Goal: Task Accomplishment & Management: Use online tool/utility

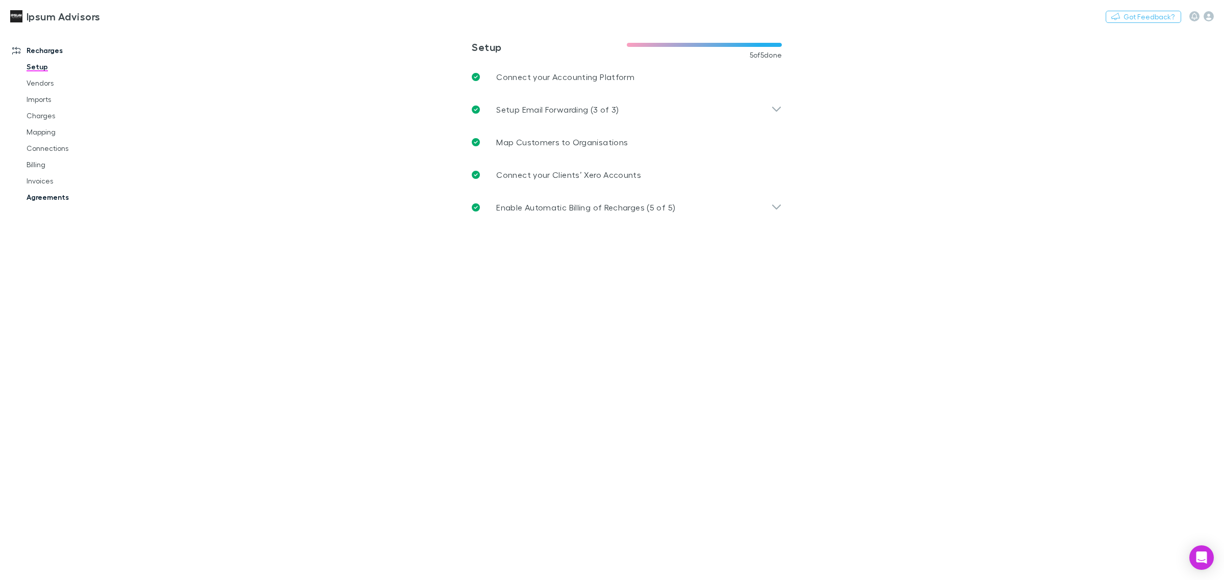
click at [42, 195] on link "Agreements" at bounding box center [79, 197] width 127 height 16
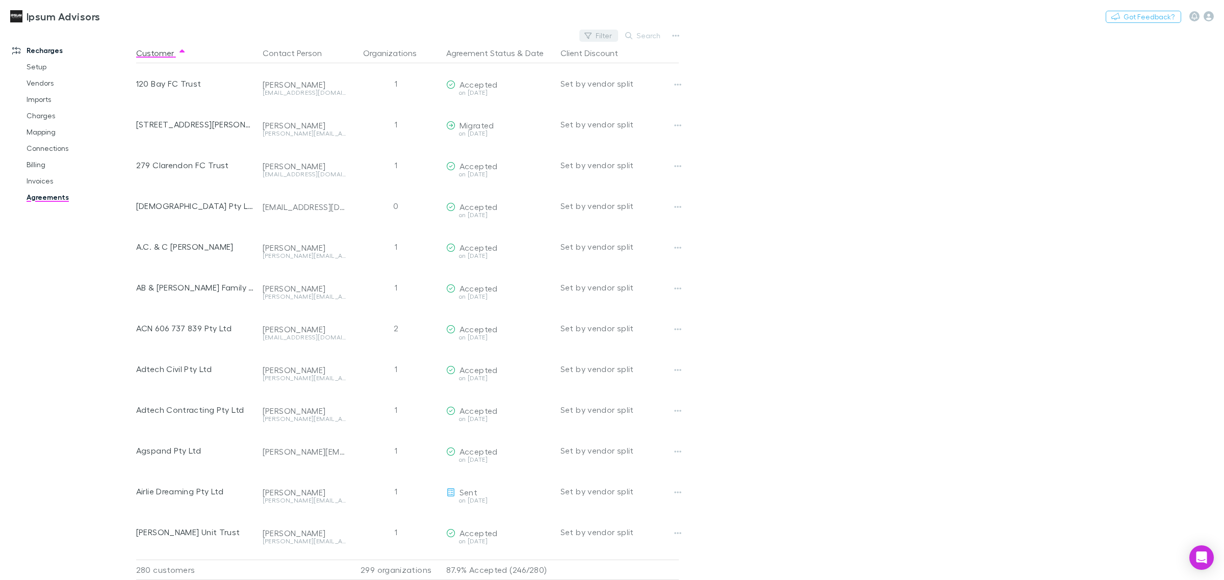
click at [600, 36] on button "Filter" at bounding box center [598, 36] width 39 height 12
click at [498, 134] on li "Sent" at bounding box center [529, 134] width 177 height 16
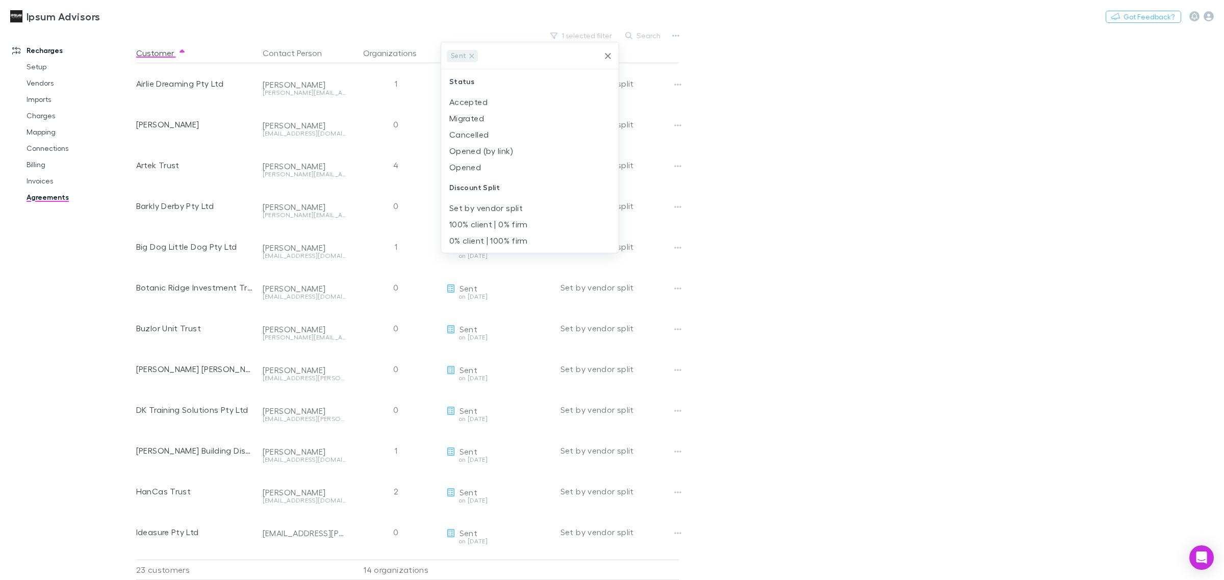
click at [793, 278] on div at bounding box center [612, 290] width 1224 height 580
